Goal: Task Accomplishment & Management: Use online tool/utility

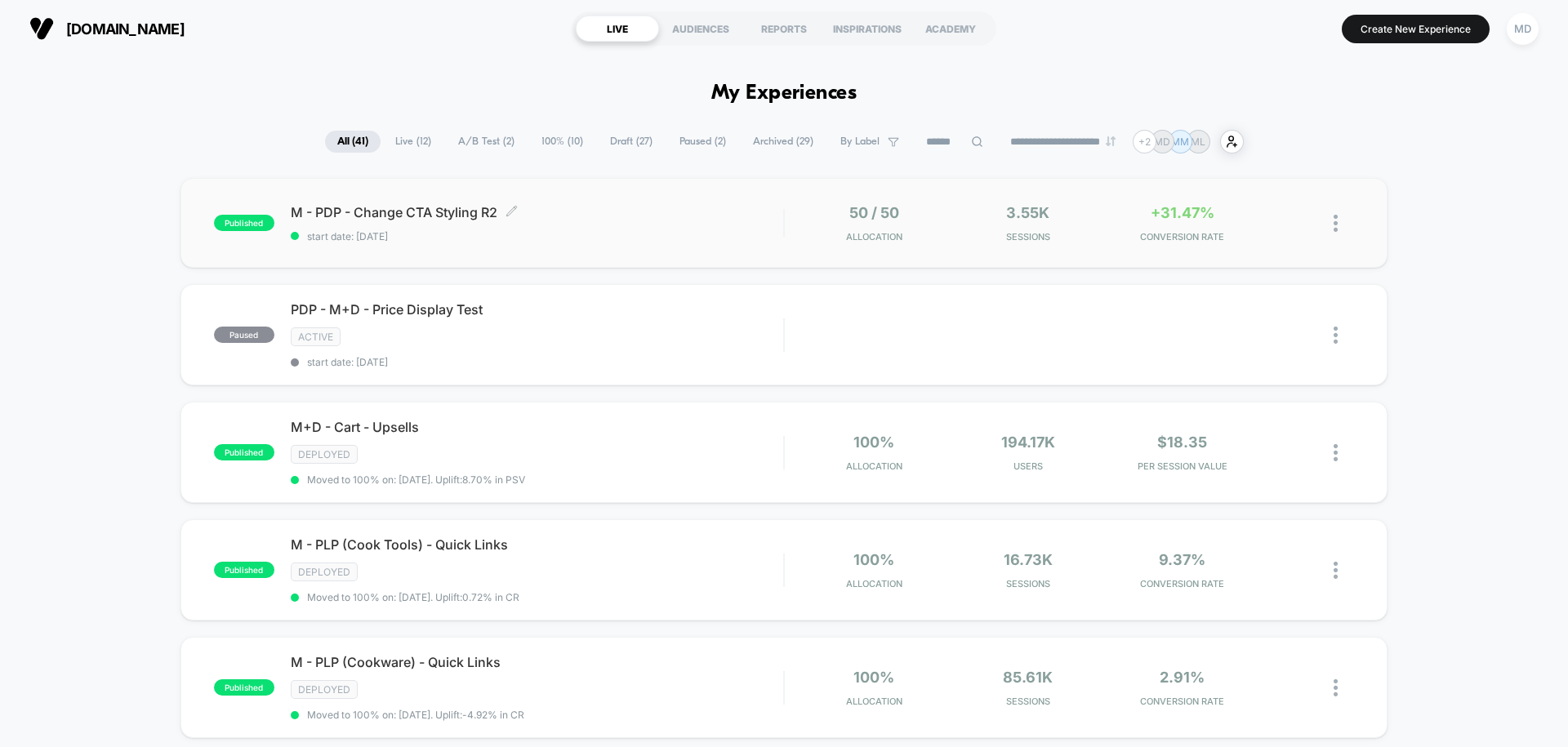
click at [655, 215] on span "M - PDP - Change CTA Styling R2 Click to edit experience details" at bounding box center [536, 212] width 492 height 17
